Goal: Information Seeking & Learning: Check status

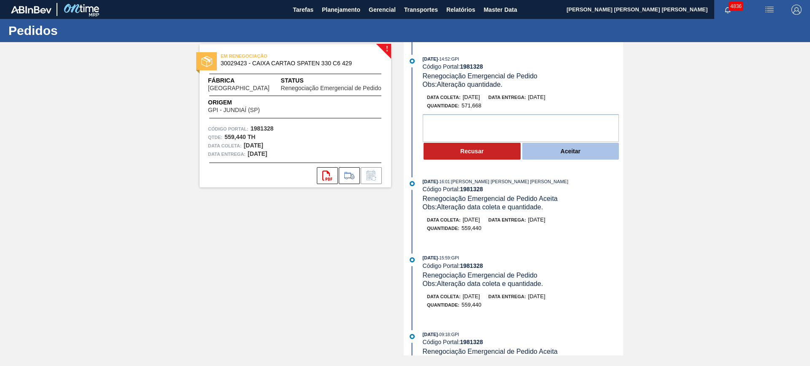
click at [565, 157] on button "Aceitar" at bounding box center [570, 151] width 97 height 17
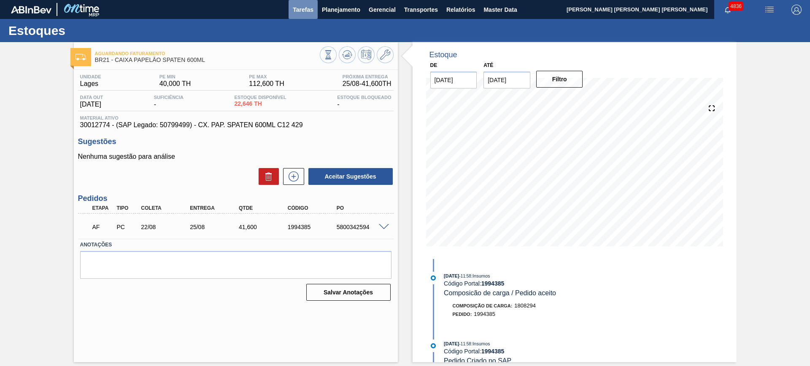
click at [313, 15] on button "Tarefas" at bounding box center [302, 9] width 29 height 19
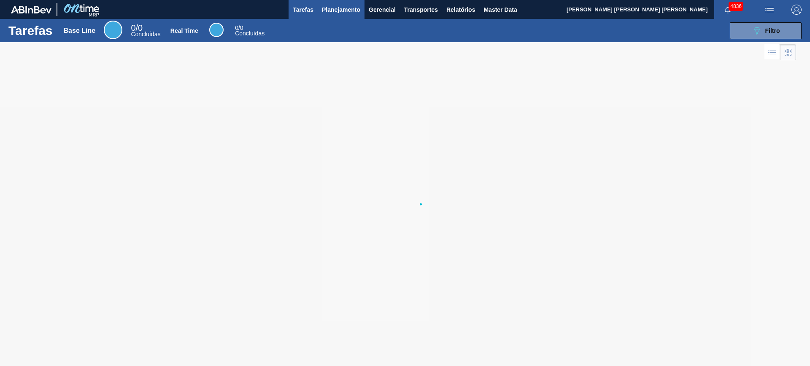
click at [338, 12] on span "Planejamento" at bounding box center [341, 10] width 38 height 10
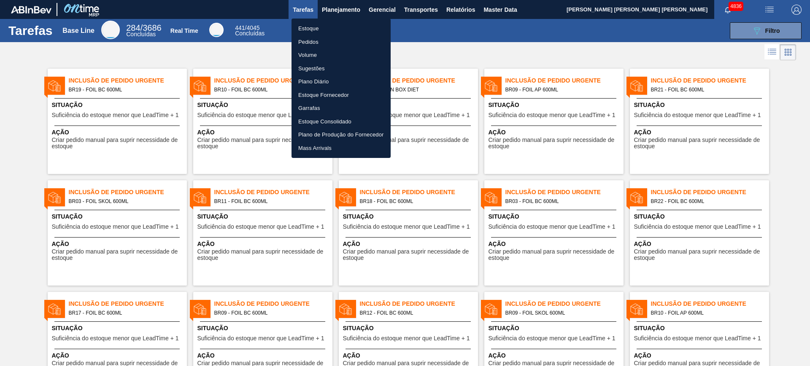
click at [344, 24] on li "Estoque" at bounding box center [340, 28] width 99 height 13
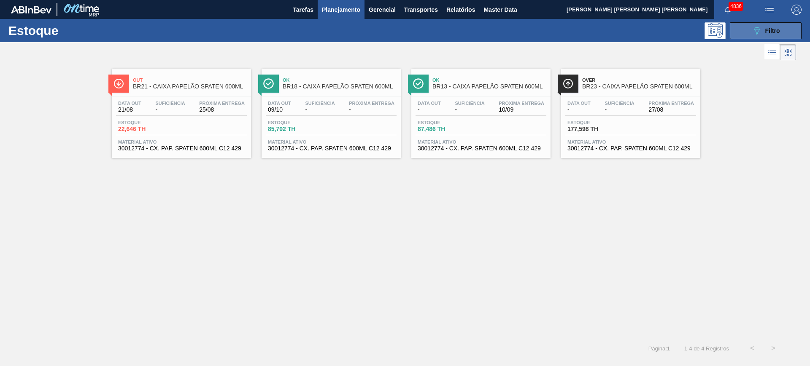
click at [755, 30] on icon "089F7B8B-B2A5-4AFE-B5C0-19BA573D28AC" at bounding box center [757, 31] width 10 height 10
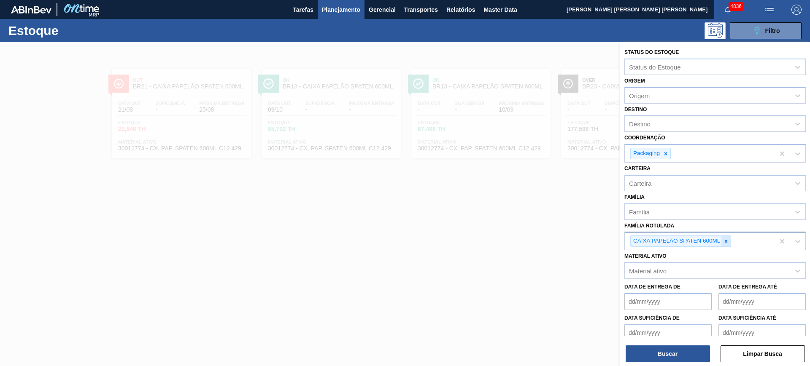
click at [730, 240] on div at bounding box center [725, 241] width 9 height 11
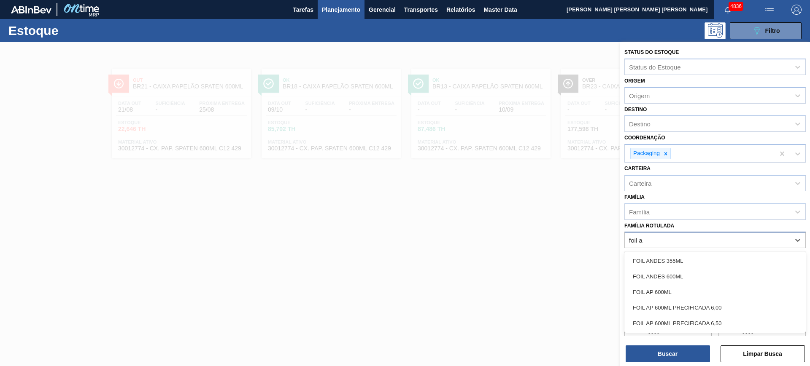
type Rotulada "foil ap"
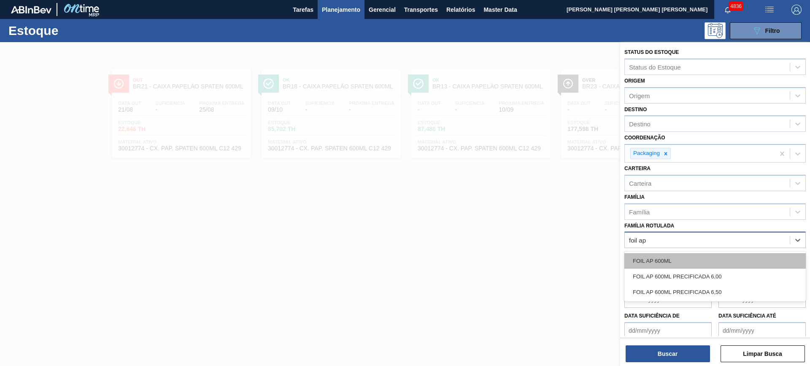
click at [718, 254] on div "FOIL AP 600ML" at bounding box center [714, 261] width 181 height 16
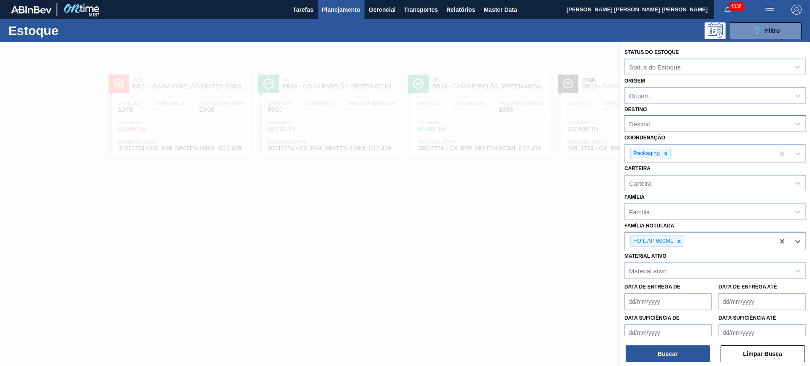
click at [668, 122] on div "Destino" at bounding box center [707, 124] width 165 height 12
type input "ceb"
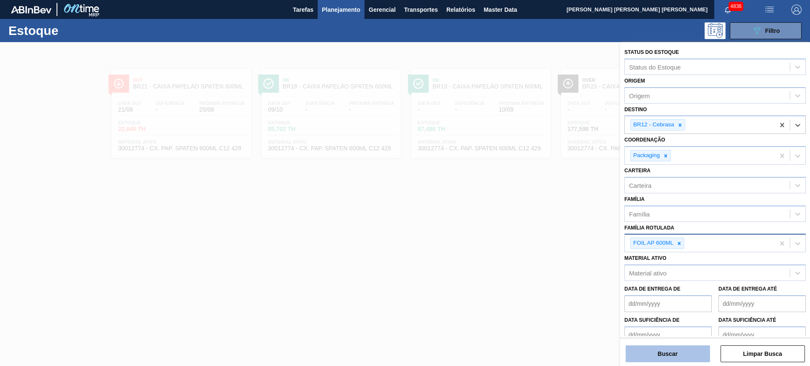
click at [669, 360] on button "Buscar" at bounding box center [667, 354] width 84 height 17
